Goal: Task Accomplishment & Management: Manage account settings

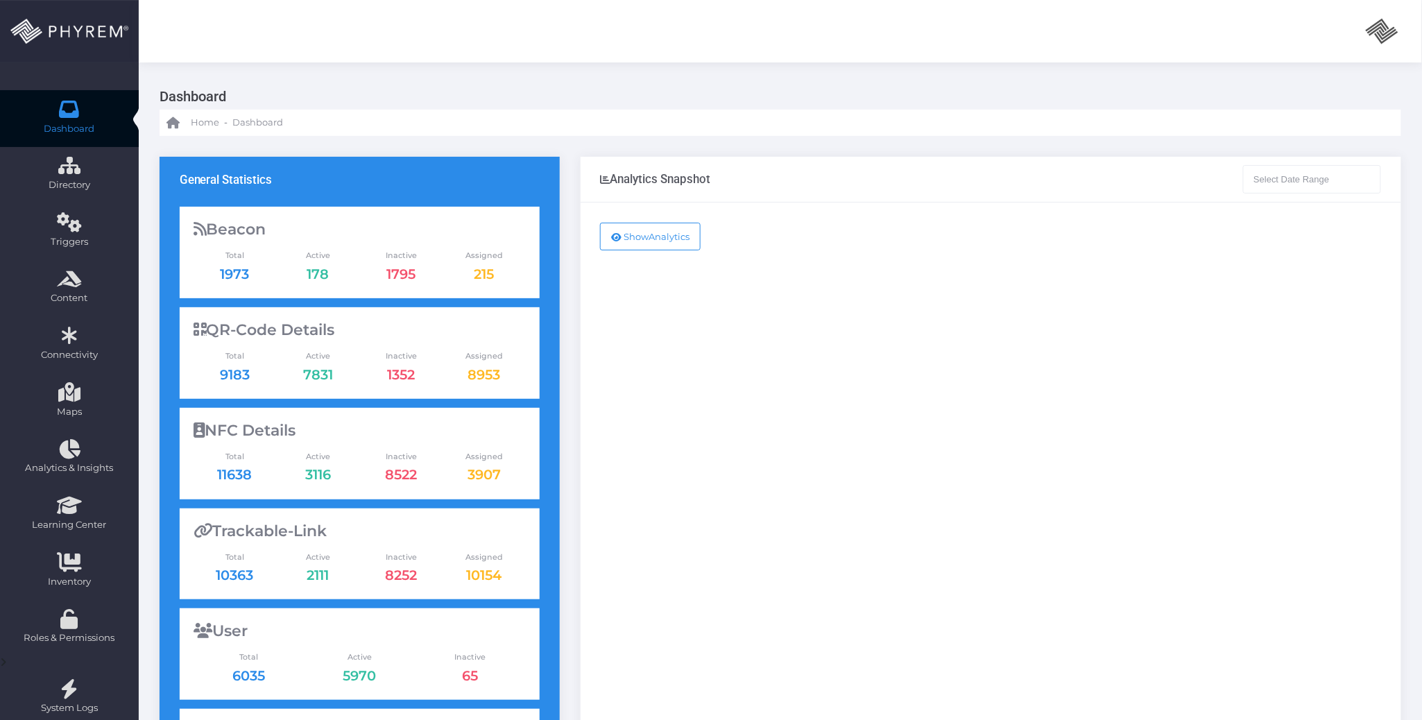
type input "07-14-2025 - 08-14-2025"
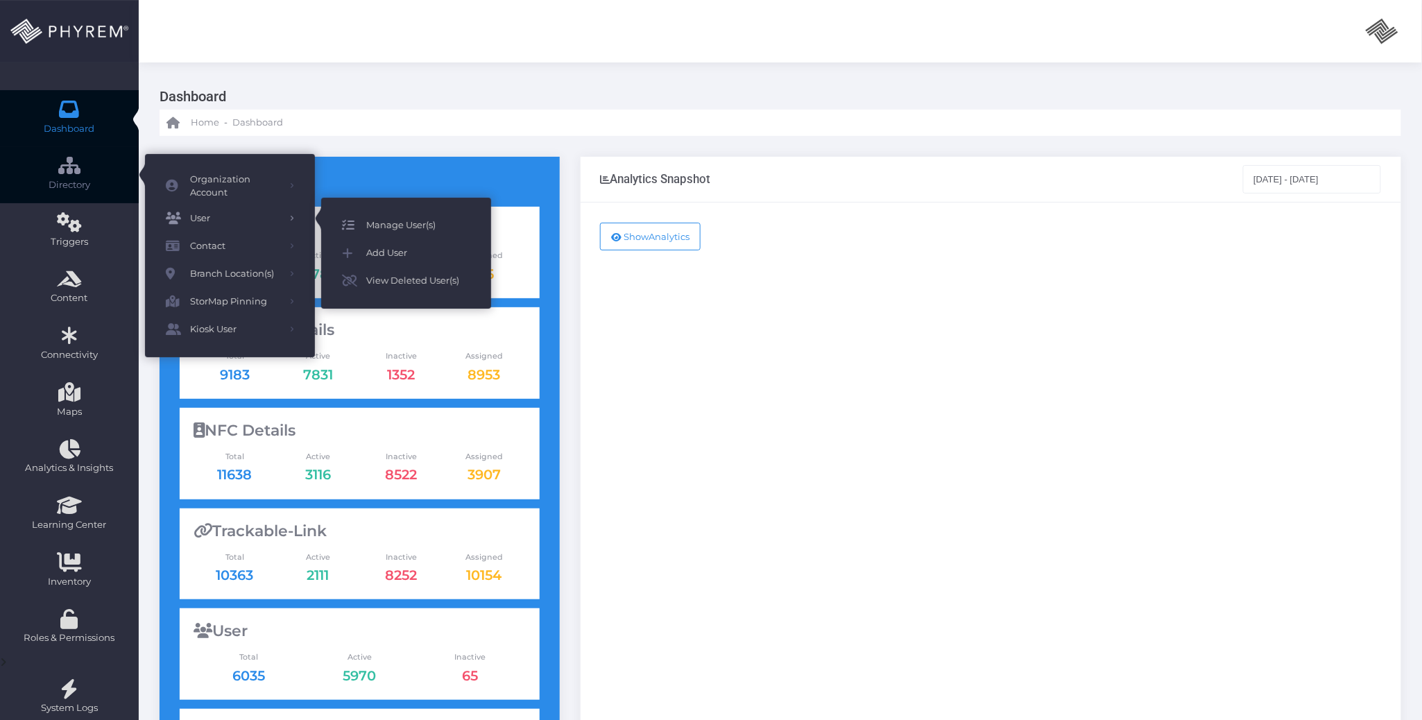
click at [384, 223] on span "Manage User(s)" at bounding box center [418, 225] width 104 height 18
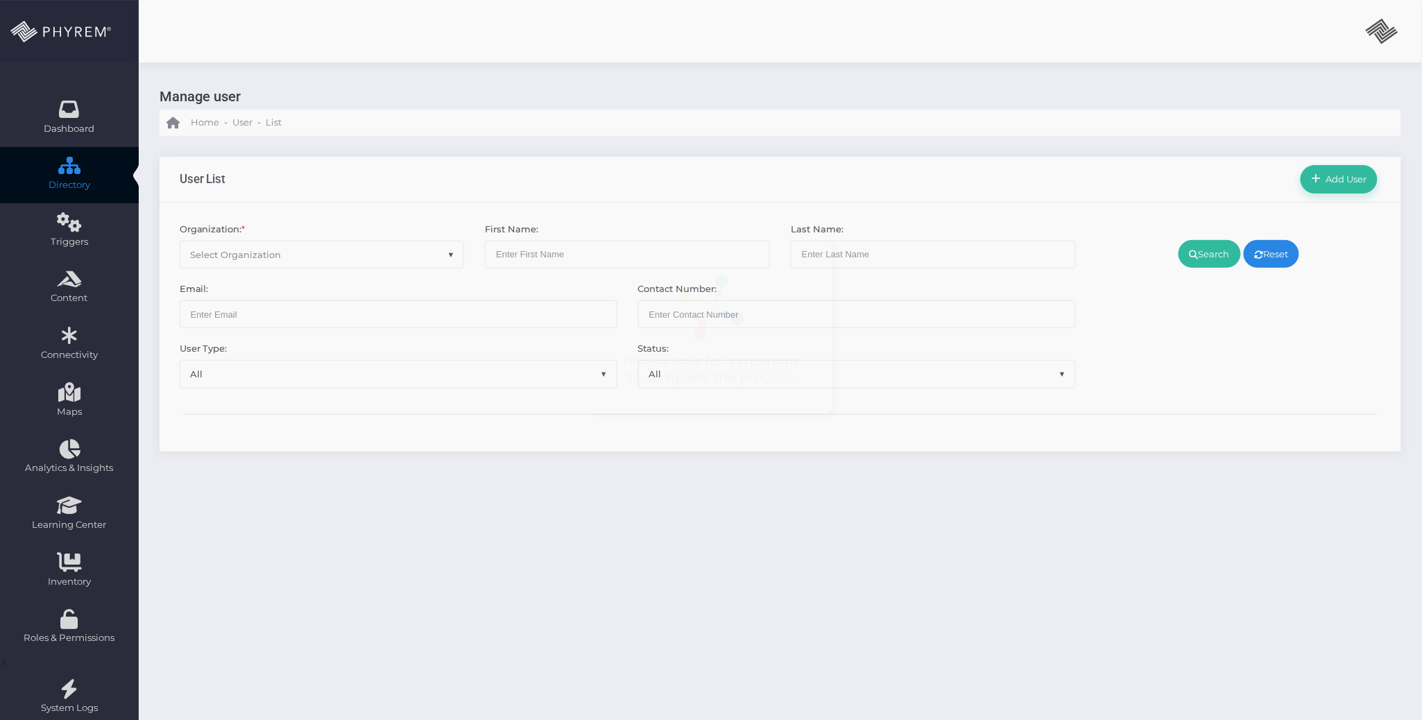
click at [306, 258] on span "Select Organization" at bounding box center [322, 254] width 284 height 26
type input "pinnacle"
select select "4799"
click at [1192, 255] on icon at bounding box center [1194, 255] width 9 height 0
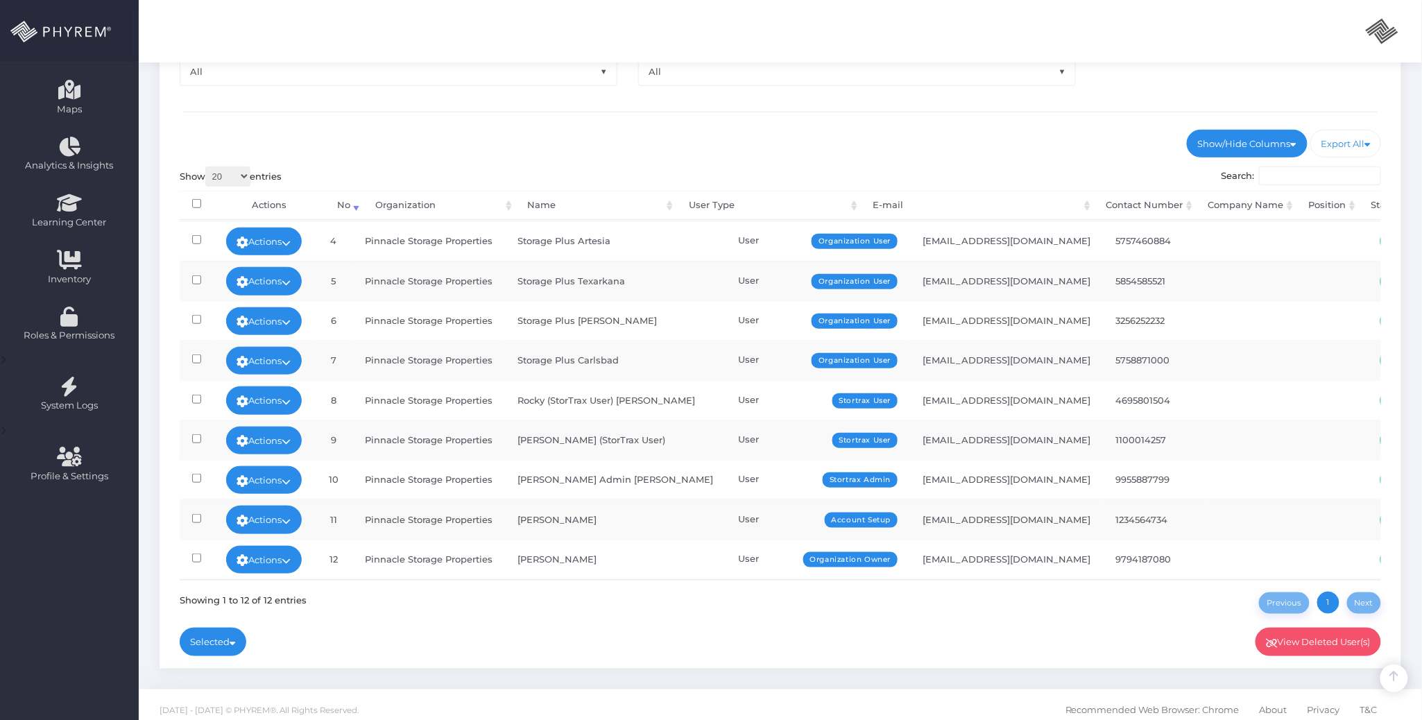
scroll to position [314, 0]
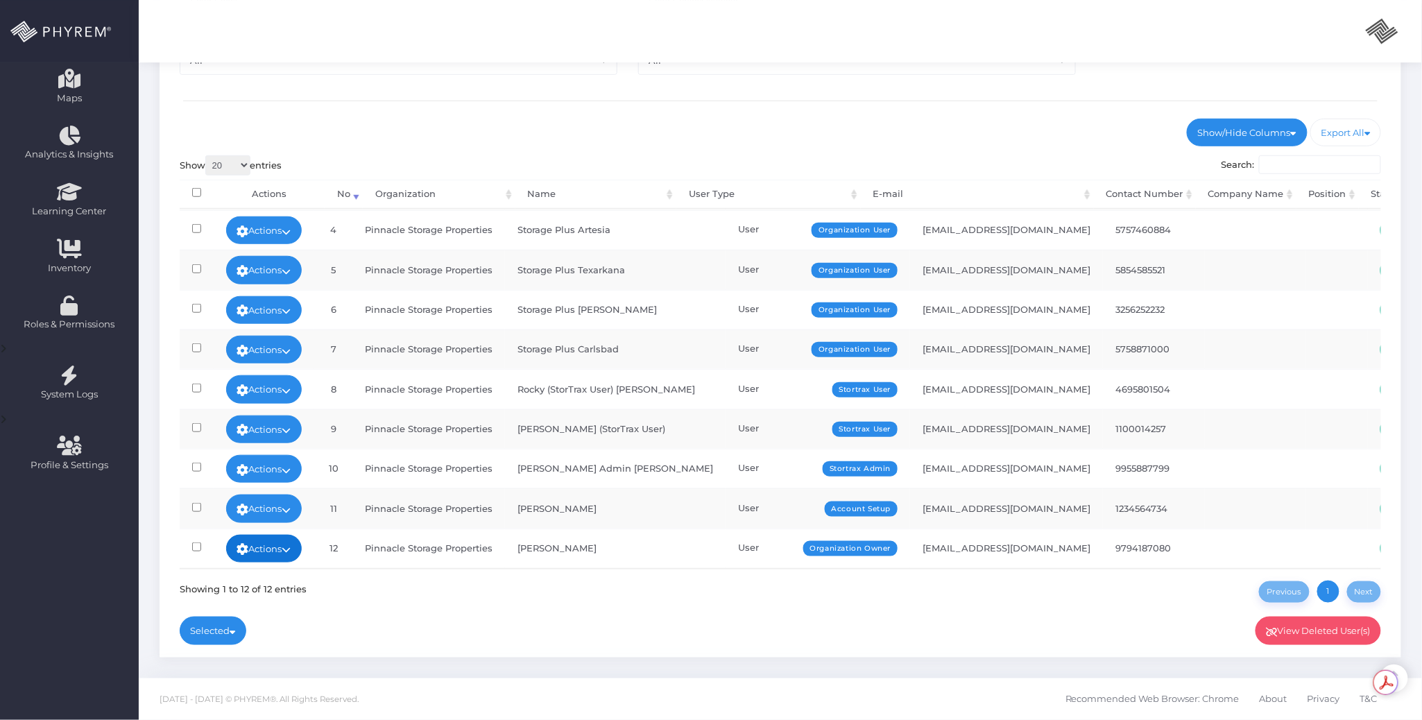
click at [291, 550] on icon at bounding box center [286, 550] width 9 height 0
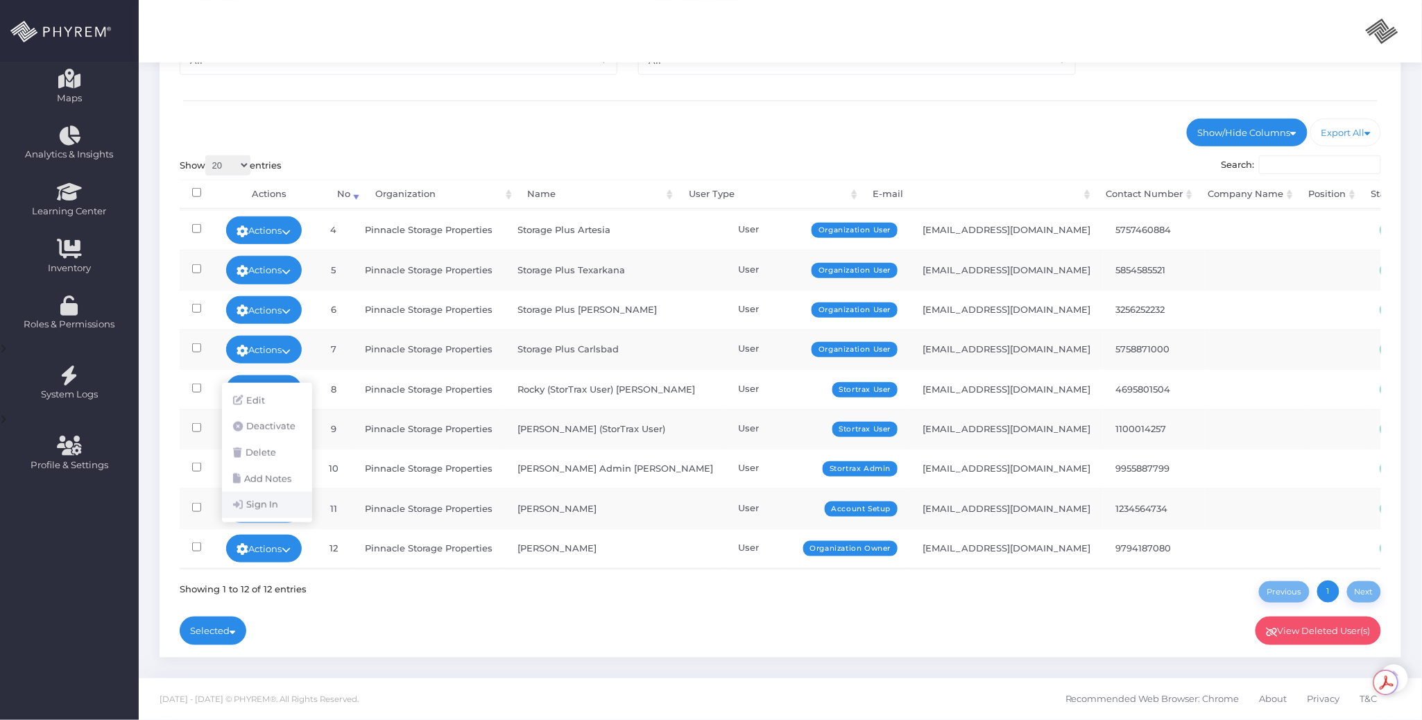
click at [291, 506] on link "Sign In" at bounding box center [267, 505] width 90 height 26
